Goal: Navigation & Orientation: Find specific page/section

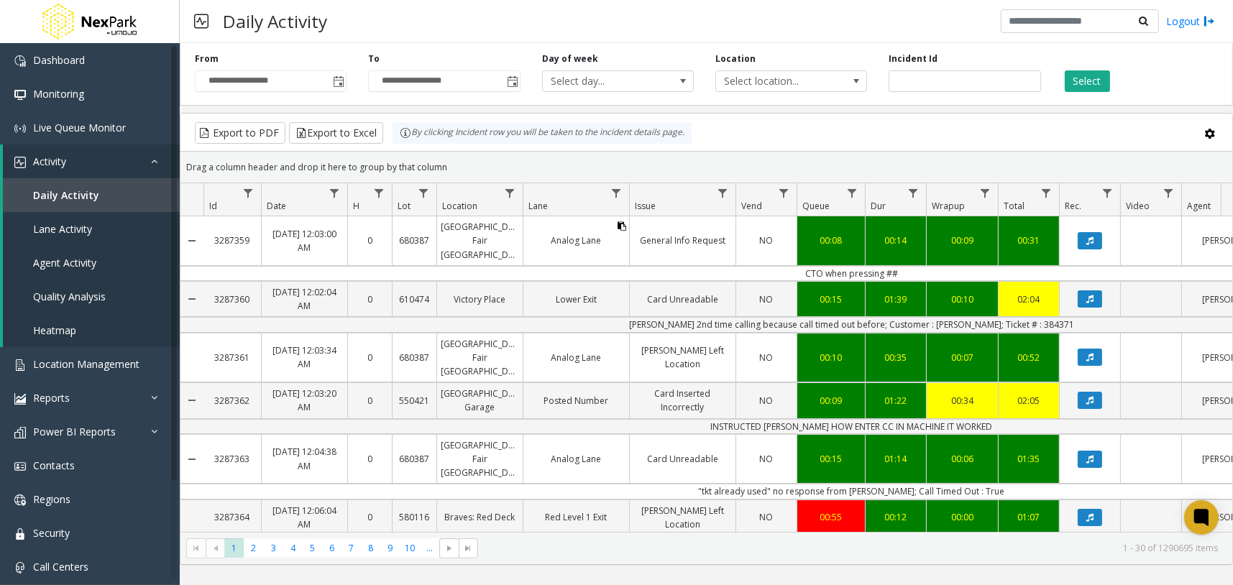
click at [619, 226] on icon "Data table" at bounding box center [621, 226] width 9 height 9
click at [840, 12] on div "Daily Activity Logout" at bounding box center [706, 21] width 1053 height 43
click at [515, 225] on icon "Data table" at bounding box center [515, 226] width 9 height 9
click at [505, 27] on div "Daily Activity Logout" at bounding box center [706, 21] width 1053 height 43
click at [339, 224] on icon "Data table" at bounding box center [340, 226] width 9 height 9
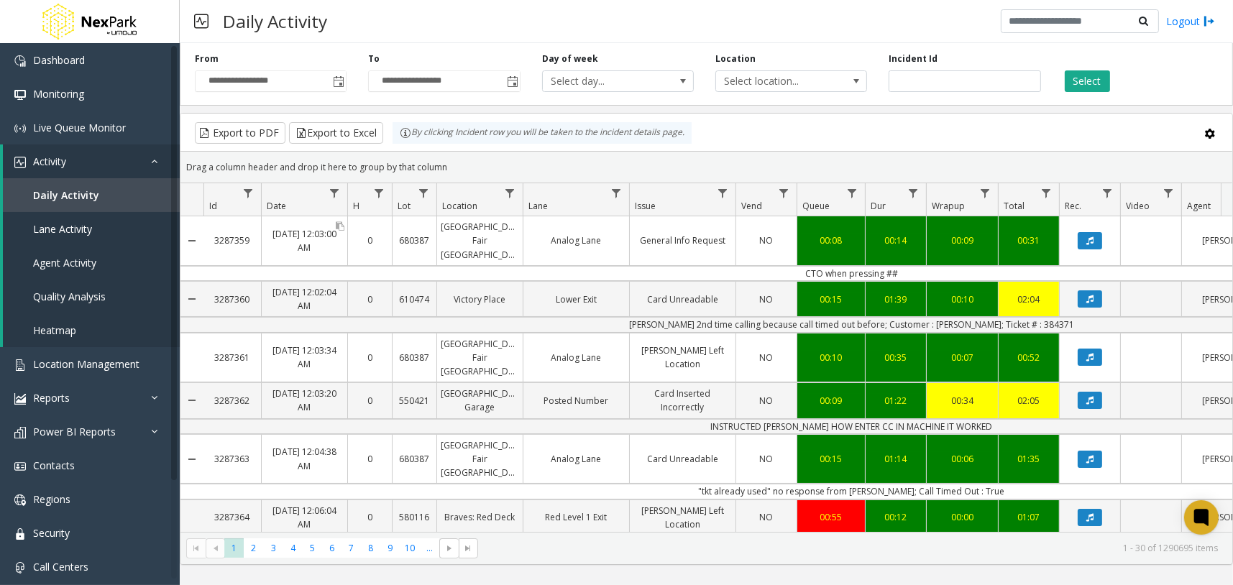
drag, startPoint x: 281, startPoint y: 226, endPoint x: 336, endPoint y: 246, distance: 58.0
click at [336, 246] on div "[DATE] 12:03:00 AM" at bounding box center [305, 241] width 86 height 34
copy div "[DATE] 12:03:00 AM"
drag, startPoint x: 525, startPoint y: 17, endPoint x: 526, endPoint y: 31, distance: 13.7
click at [525, 17] on div "Daily Activity Logout" at bounding box center [706, 21] width 1053 height 43
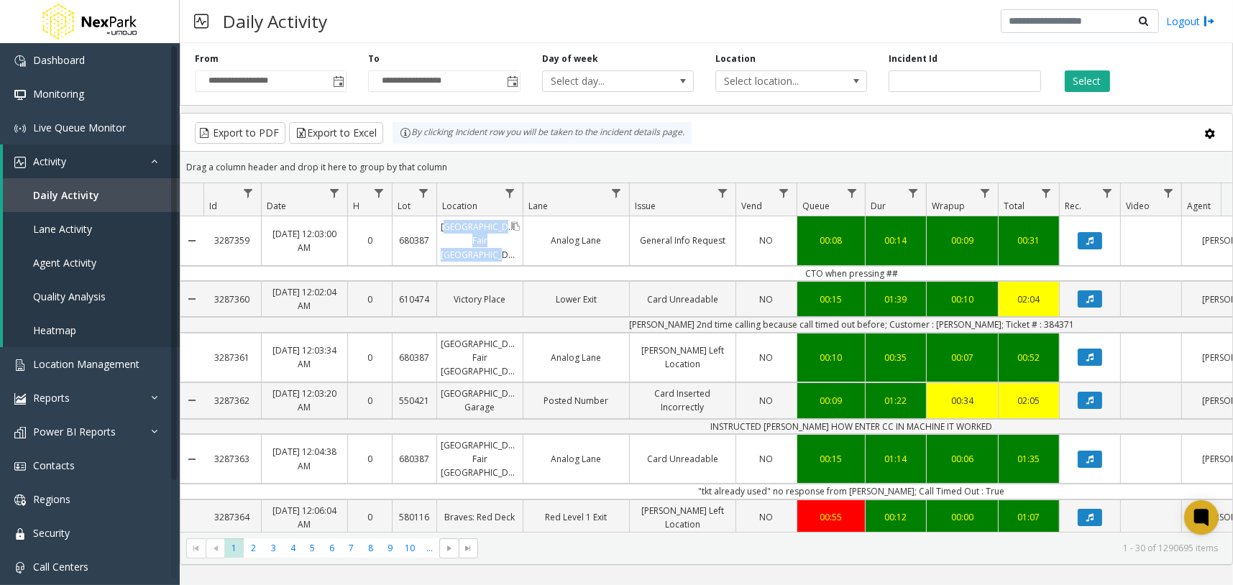
drag, startPoint x: 449, startPoint y: 225, endPoint x: 513, endPoint y: 247, distance: 67.7
click at [513, 247] on div "[GEOGRAPHIC_DATA] Fair [GEOGRAPHIC_DATA]" at bounding box center [480, 240] width 86 height 49
copy div "[GEOGRAPHIC_DATA] Fair [GEOGRAPHIC_DATA]"
click at [550, 24] on div "Daily Activity Logout" at bounding box center [706, 21] width 1053 height 43
click at [487, 35] on div "Daily Activity Logout" at bounding box center [706, 21] width 1053 height 43
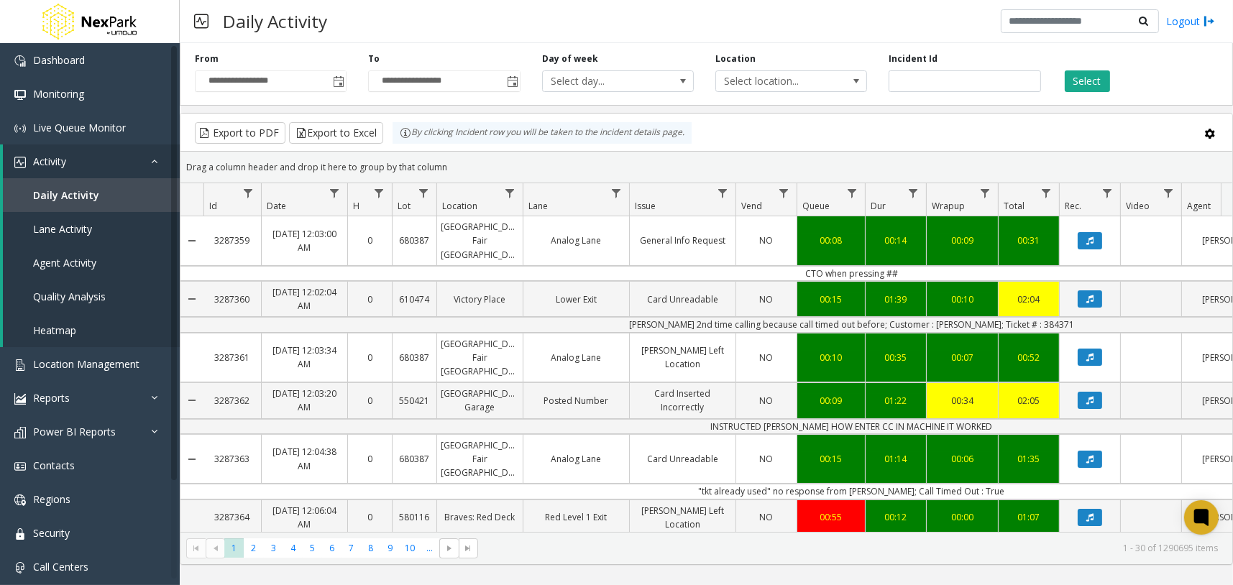
click at [1090, 556] on icon "Data table" at bounding box center [1089, 560] width 7 height 9
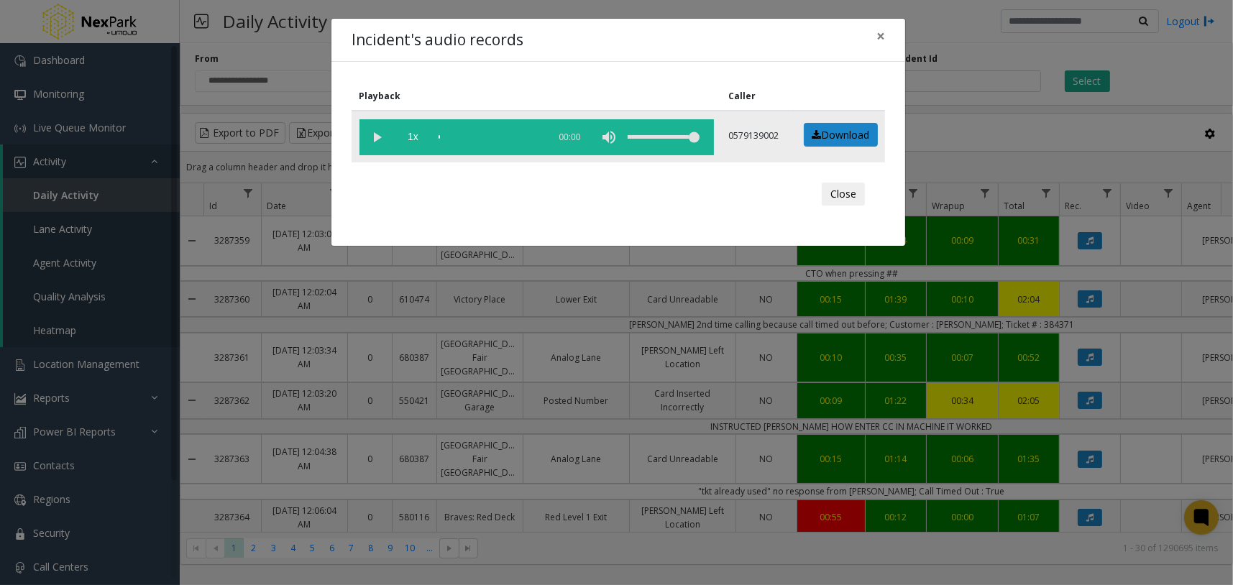
click at [442, 135] on div "scrub bar" at bounding box center [489, 137] width 103 height 36
click at [466, 136] on div "scrub bar" at bounding box center [489, 137] width 103 height 36
click at [383, 137] on vg-play-pause at bounding box center [377, 137] width 36 height 36
click at [842, 198] on button "Close" at bounding box center [842, 194] width 43 height 23
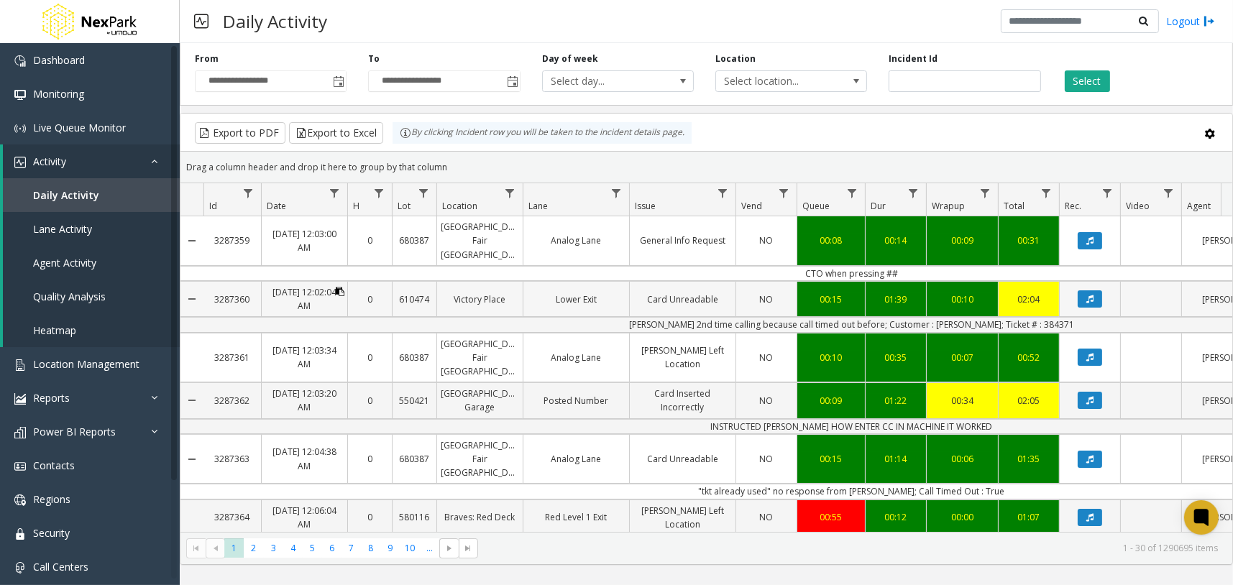
scroll to position [90, 0]
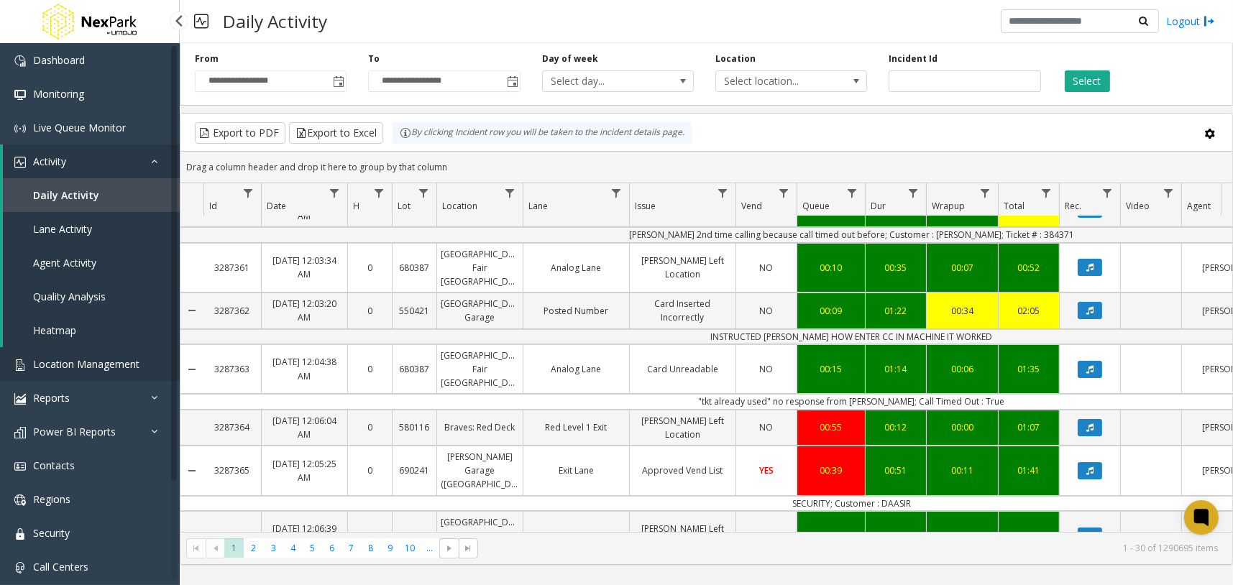
click at [132, 366] on span "Location Management" at bounding box center [86, 364] width 106 height 14
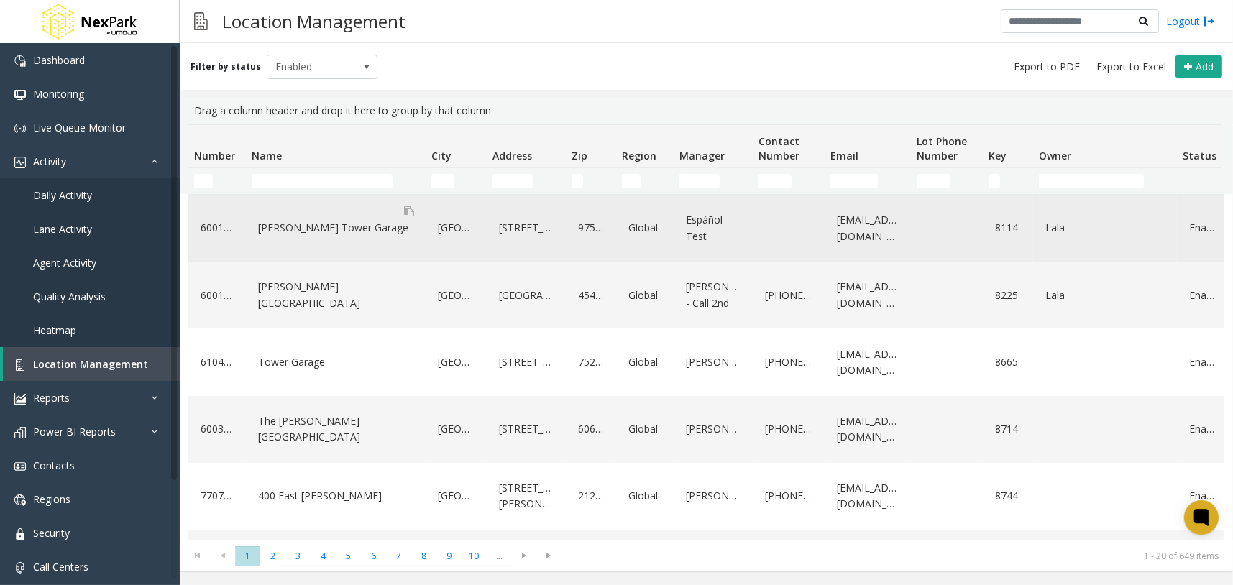
click at [303, 235] on div "[PERSON_NAME] Tower Garage" at bounding box center [335, 227] width 162 height 23
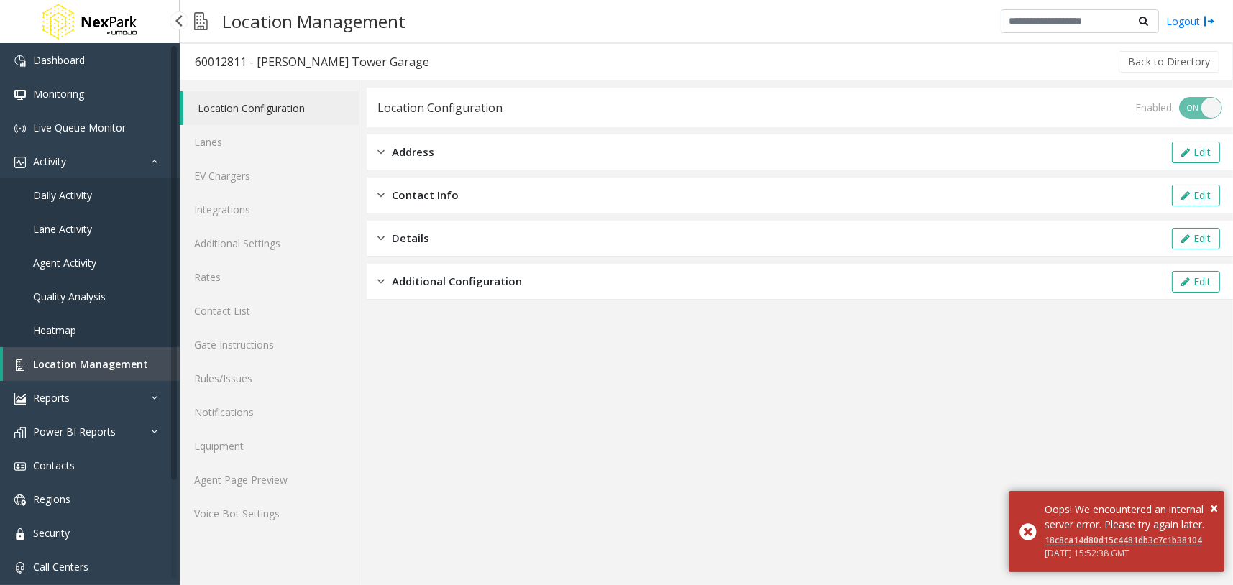
click at [140, 366] on span "Location Management" at bounding box center [90, 364] width 115 height 14
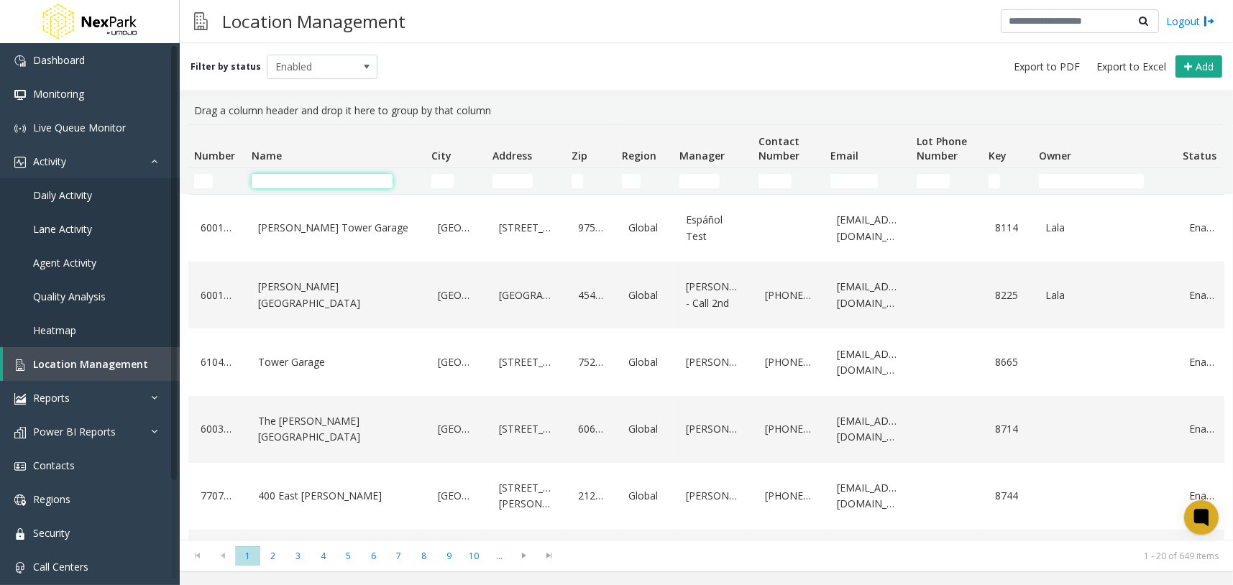
click at [331, 178] on input "Name Filter" at bounding box center [322, 181] width 141 height 14
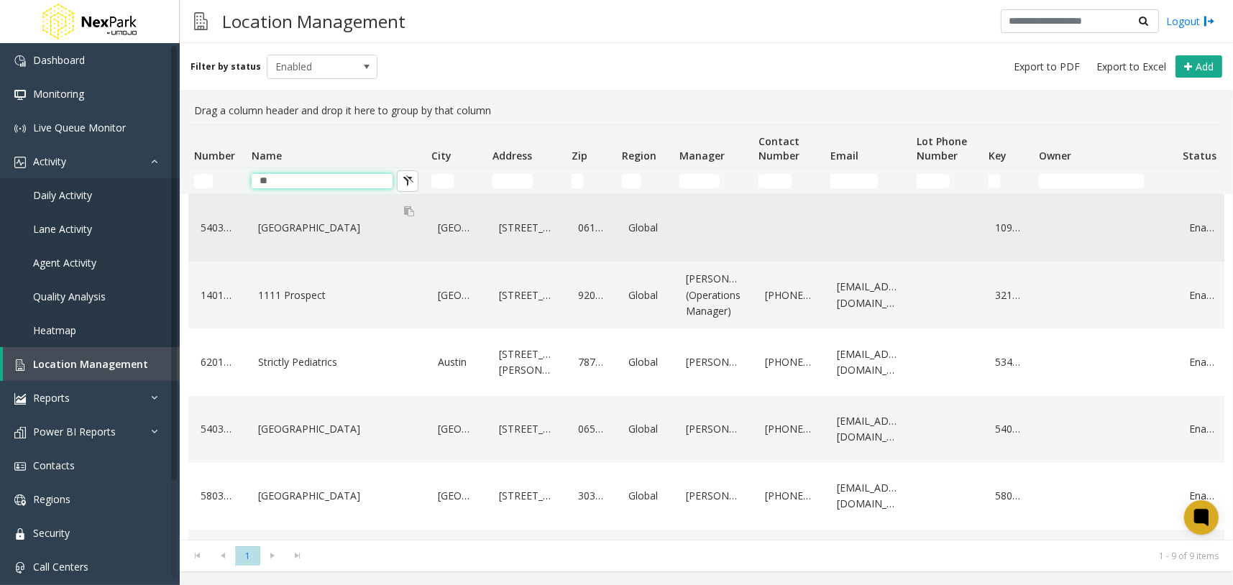
type input "**"
click at [313, 234] on div "[GEOGRAPHIC_DATA]" at bounding box center [335, 227] width 162 height 23
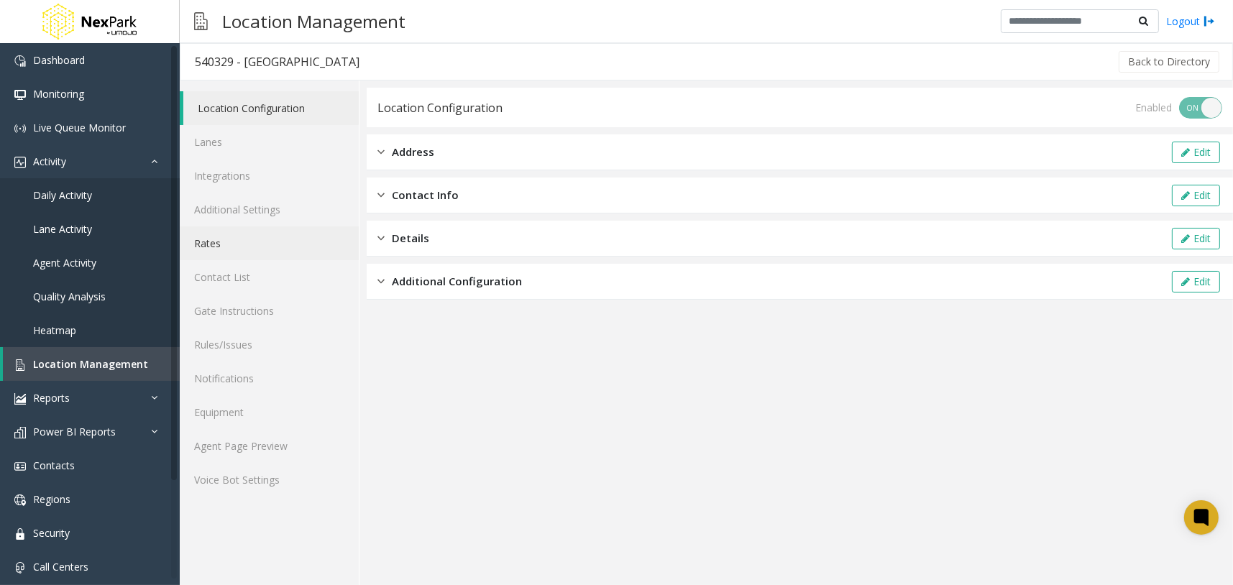
click at [270, 248] on link "Rates" at bounding box center [269, 243] width 179 height 34
